Goal: Task Accomplishment & Management: Manage account settings

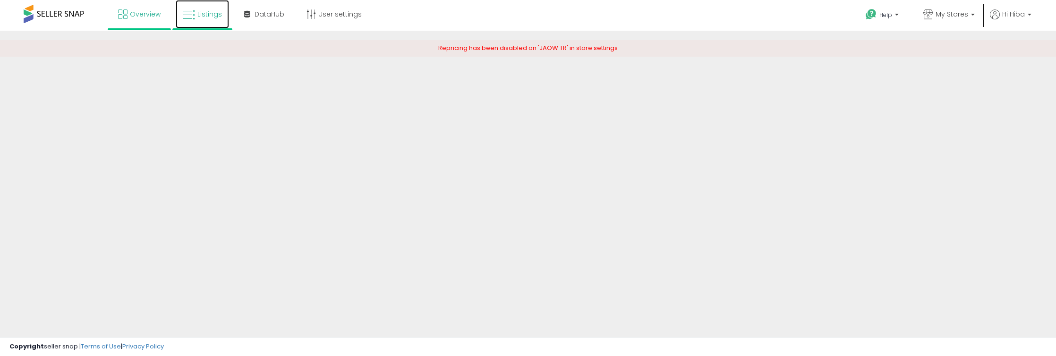
click at [206, 17] on span "Listings" at bounding box center [209, 13] width 25 height 9
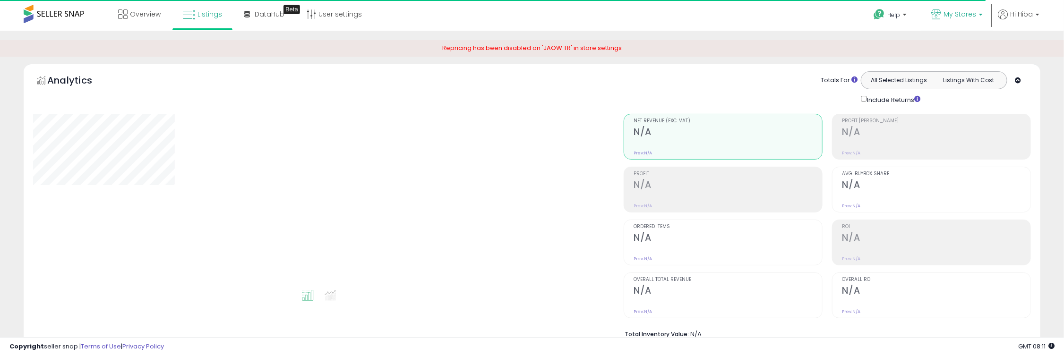
click at [966, 11] on span "My Stores" at bounding box center [959, 13] width 33 height 9
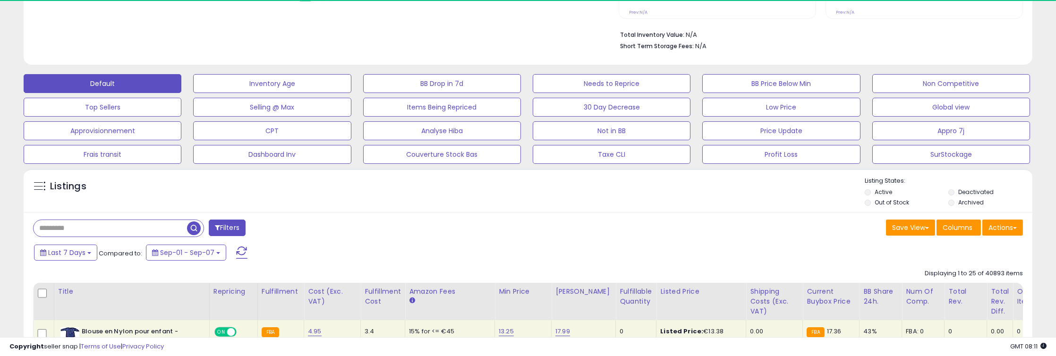
scroll to position [315, 0]
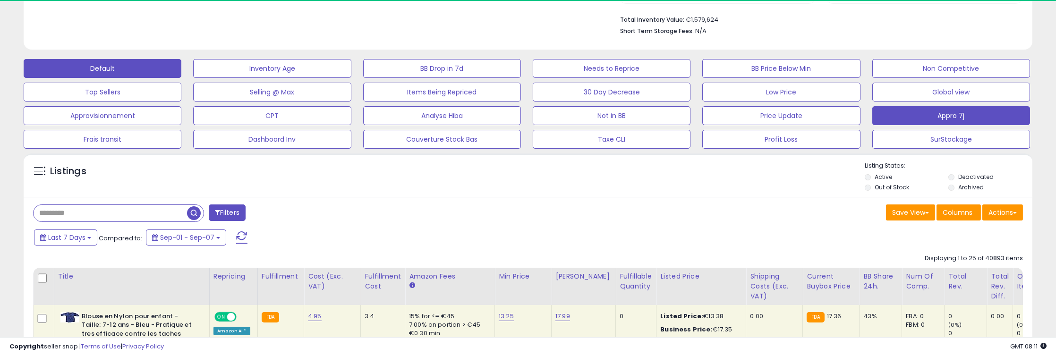
click at [952, 118] on button "Appro 7j" at bounding box center [952, 115] width 158 height 19
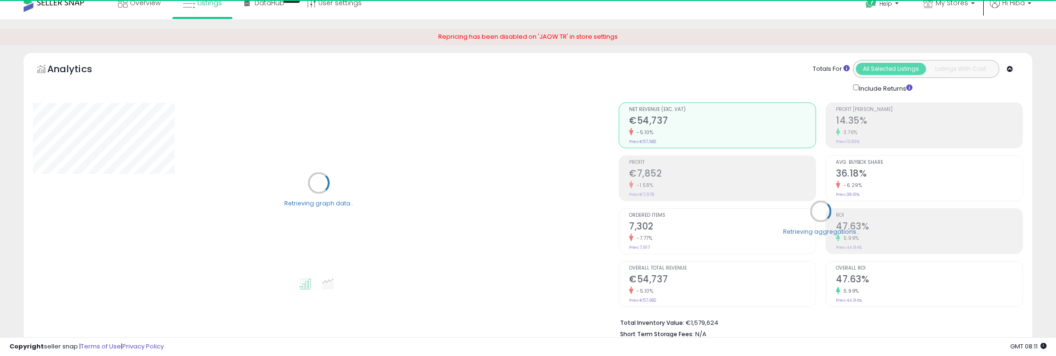
scroll to position [0, 0]
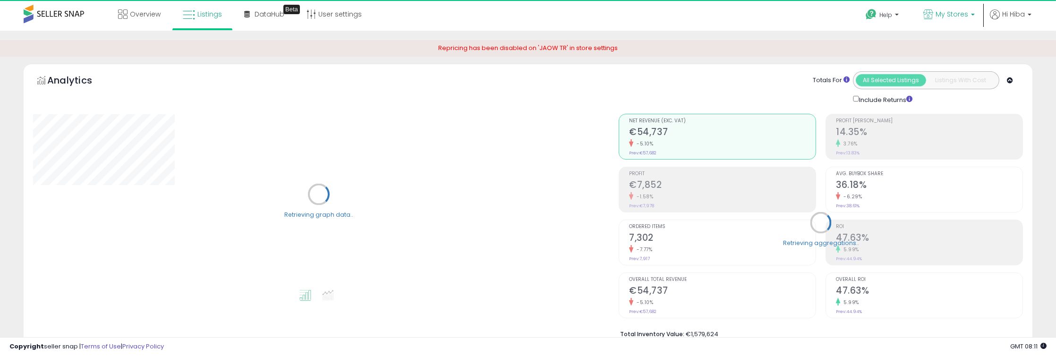
click at [943, 6] on link "My Stores" at bounding box center [950, 15] width 66 height 31
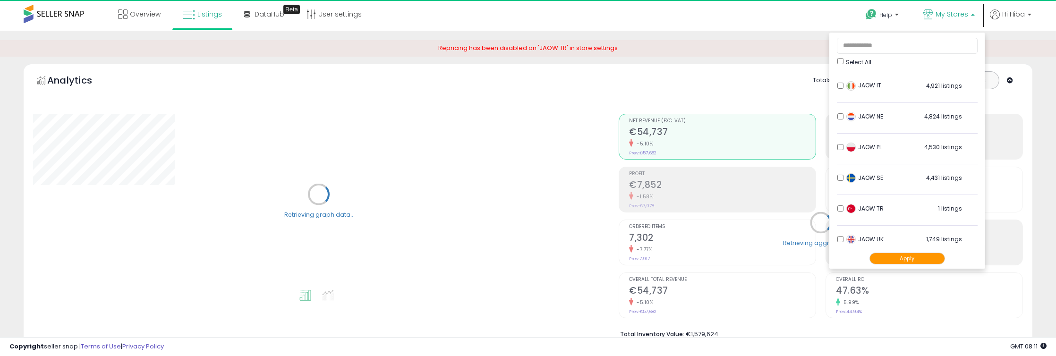
scroll to position [156, 0]
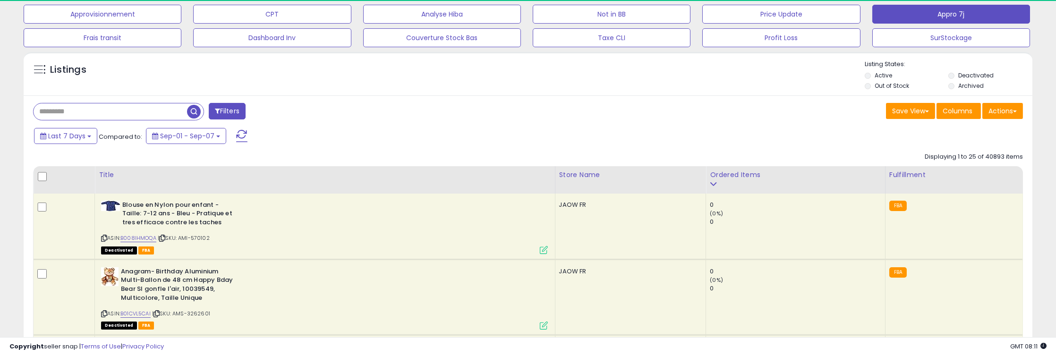
scroll to position [368, 0]
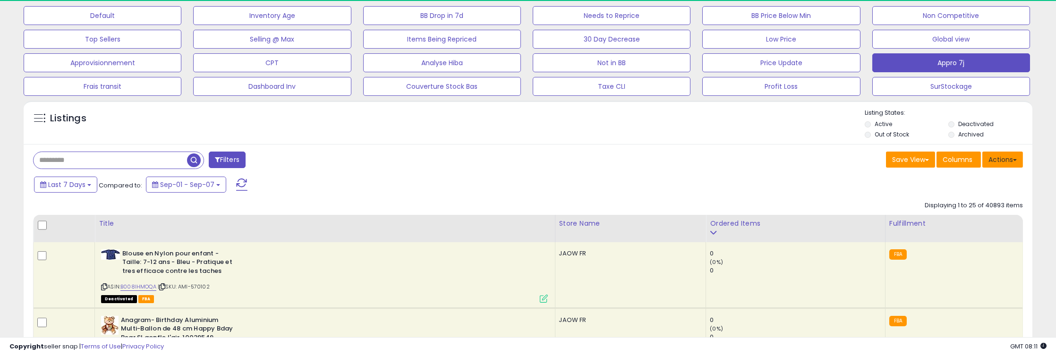
click at [1005, 160] on button "Actions" at bounding box center [1003, 160] width 41 height 16
click at [780, 166] on div "Save View Save As New View Columns Actions [GEOGRAPHIC_DATA]" at bounding box center [779, 161] width 502 height 18
click at [995, 168] on div "Actions [GEOGRAPHIC_DATA] Export Visible Columns Export All Columns Export Rela…" at bounding box center [1003, 161] width 41 height 18
click at [995, 165] on button "Actions" at bounding box center [1003, 160] width 41 height 16
click at [982, 215] on link "Export All Columns" at bounding box center [964, 220] width 103 height 15
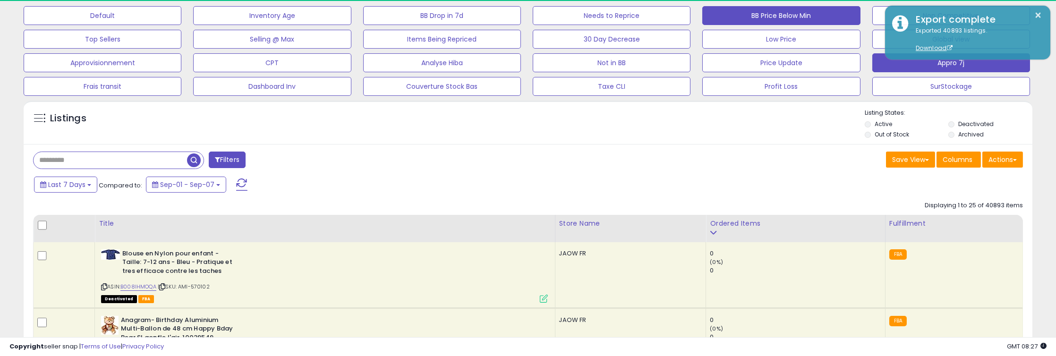
scroll to position [193, 586]
